Goal: Book appointment/travel/reservation

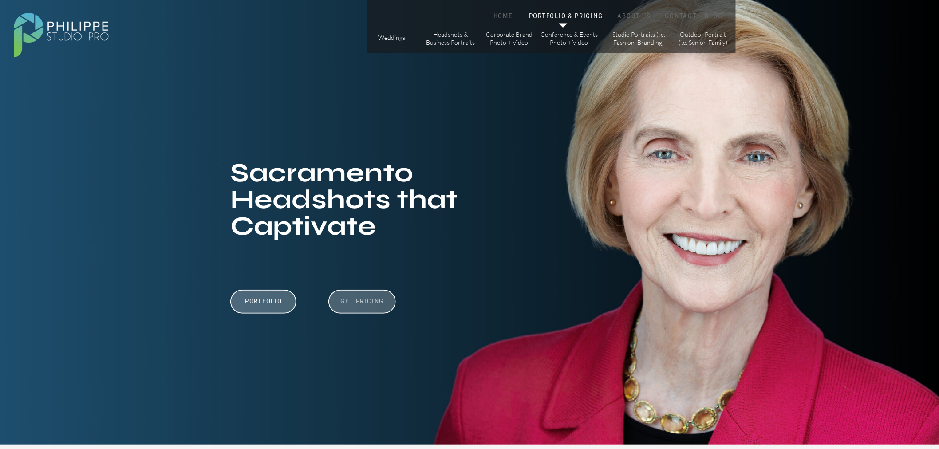
click at [358, 302] on h3 "Get Pricing" at bounding box center [362, 302] width 49 height 11
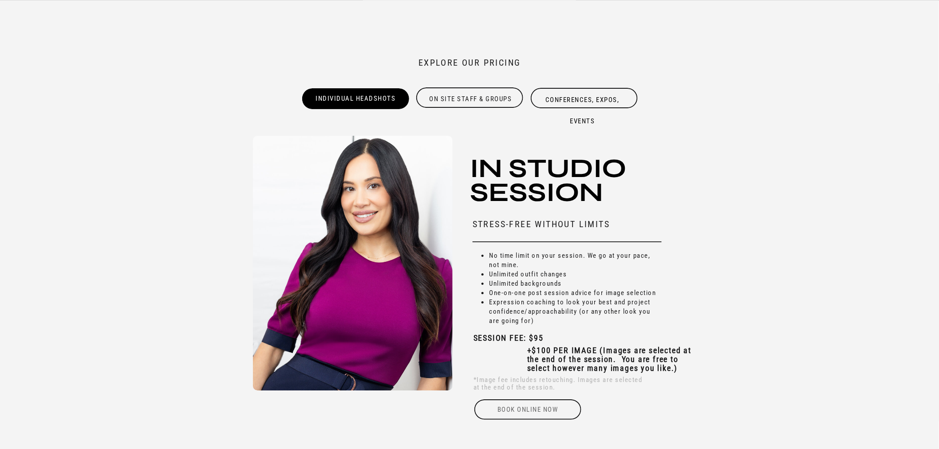
scroll to position [2805, 0]
click at [526, 408] on div "Book online Now" at bounding box center [528, 409] width 109 height 20
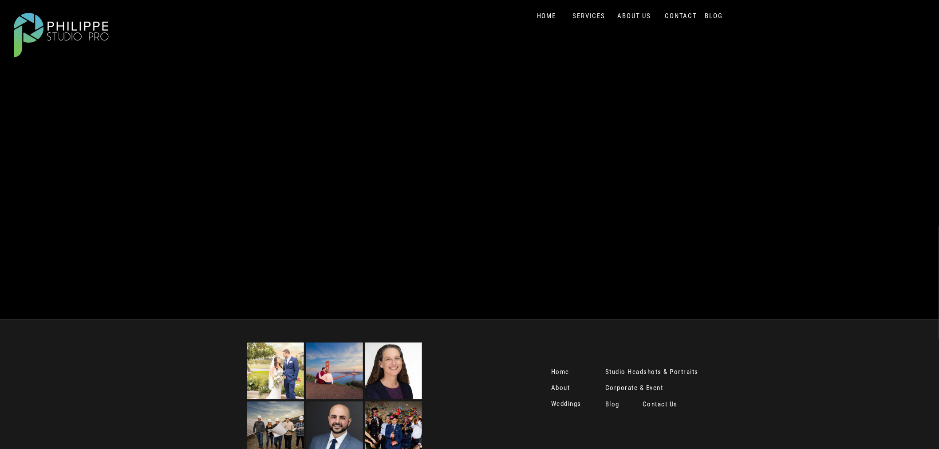
scroll to position [95, 0]
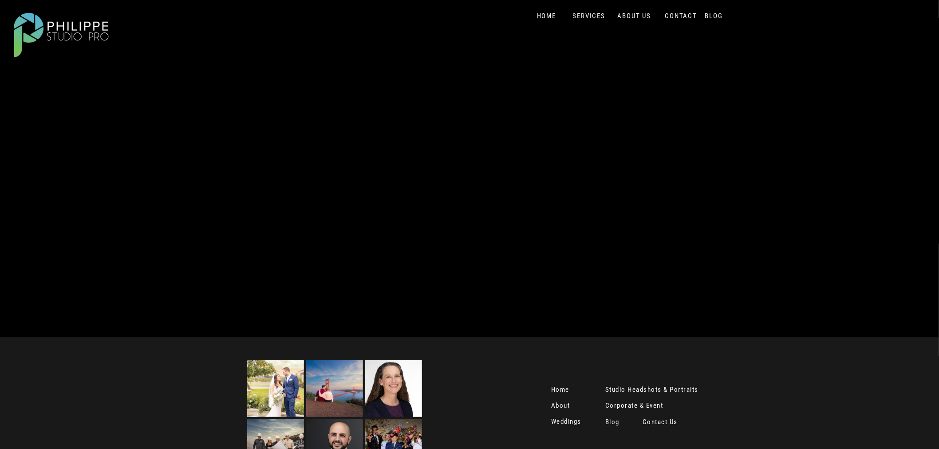
click at [745, 181] on div "Blog About Portfolio & Pricing Contact Us Home SERVICES Portfolio & Pricing Con…" at bounding box center [469, 202] width 939 height 594
